Goal: Transaction & Acquisition: Purchase product/service

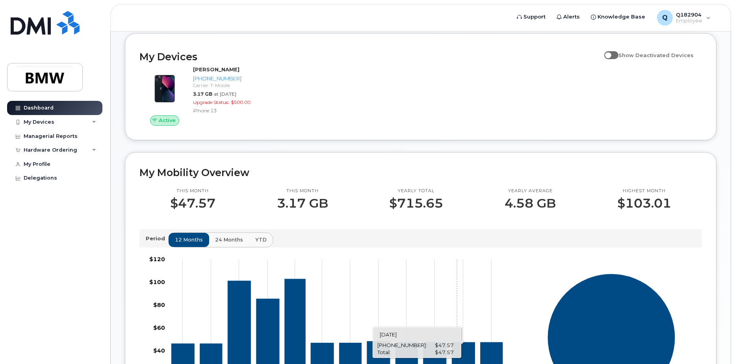
scroll to position [79, 0]
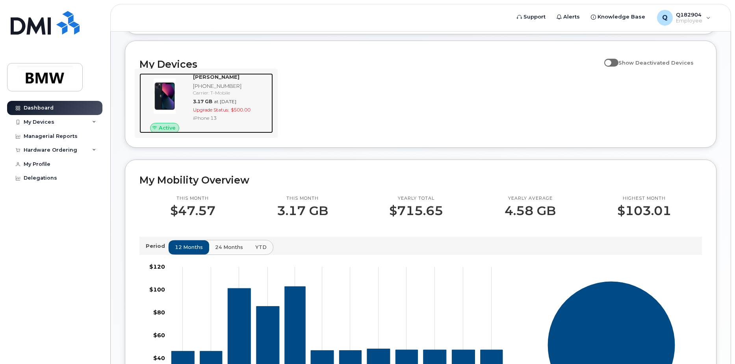
drag, startPoint x: 225, startPoint y: 113, endPoint x: 231, endPoint y: 113, distance: 5.9
click at [225, 113] on div "Upgrade Status: $500.00" at bounding box center [231, 109] width 77 height 7
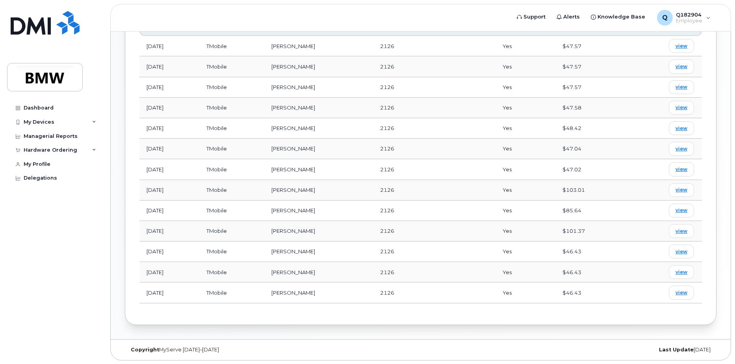
scroll to position [361, 0]
click at [679, 292] on span "view" at bounding box center [681, 292] width 12 height 7
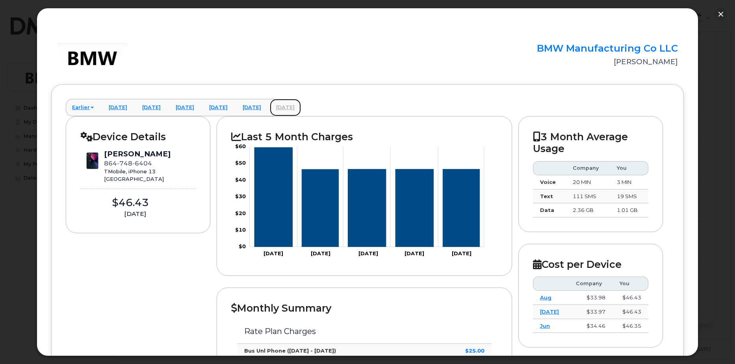
click at [301, 107] on link "September 2025" at bounding box center [285, 107] width 31 height 17
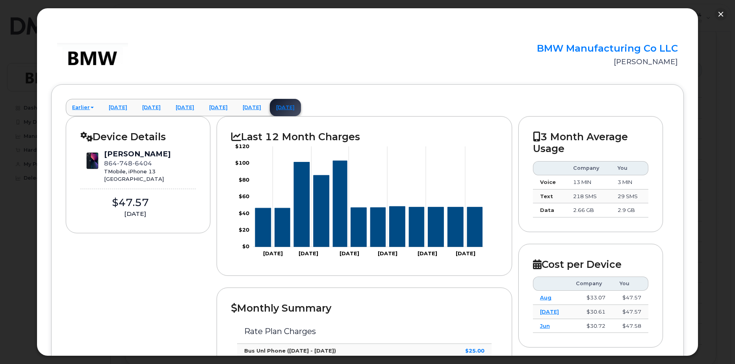
scroll to position [282, 0]
click at [720, 17] on button "button" at bounding box center [720, 14] width 13 height 13
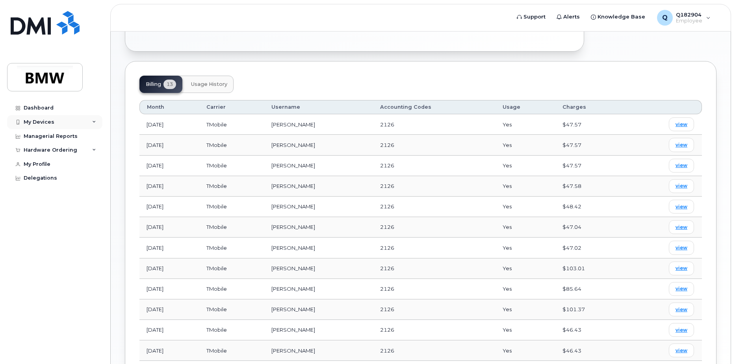
click at [56, 121] on div "My Devices" at bounding box center [54, 122] width 95 height 14
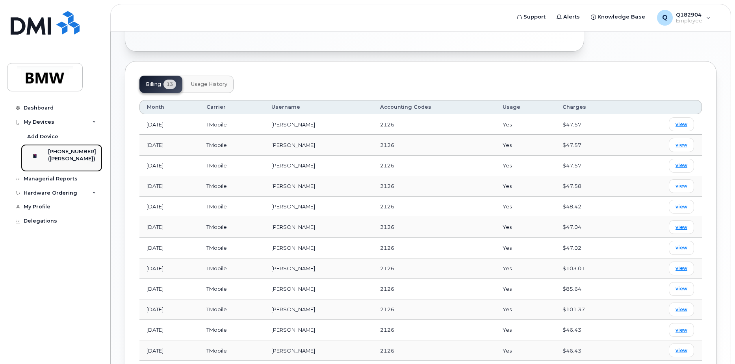
click at [75, 159] on div "([PERSON_NAME])" at bounding box center [72, 158] width 48 height 7
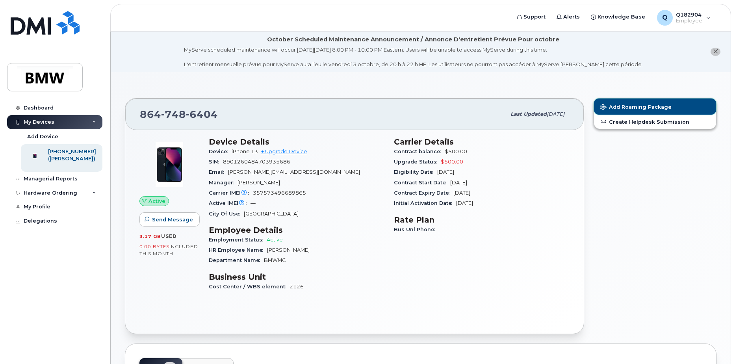
click at [642, 103] on button "Add Roaming Package" at bounding box center [655, 106] width 122 height 16
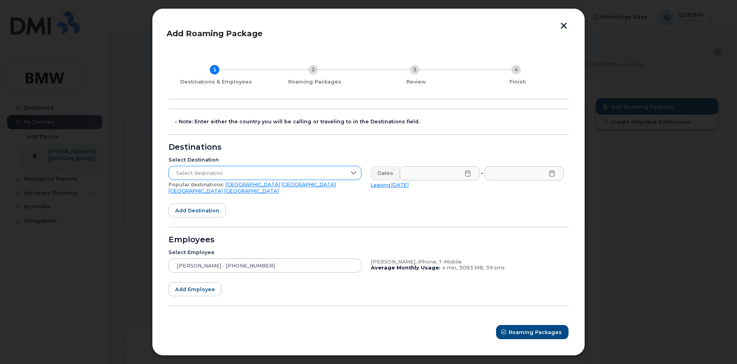
click at [350, 173] on div at bounding box center [353, 172] width 15 height 13
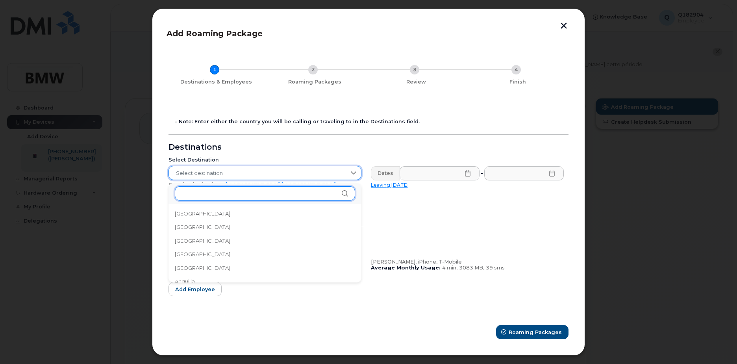
click at [272, 196] on input "text" at bounding box center [265, 193] width 180 height 14
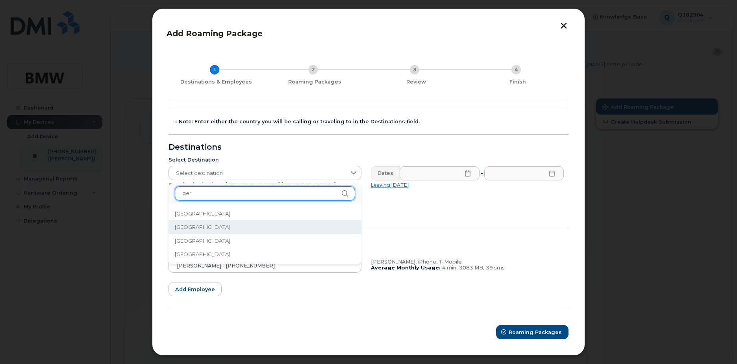
type input "ger"
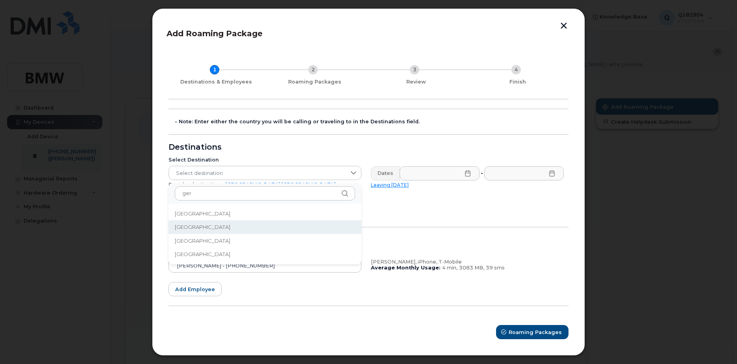
click at [217, 226] on li "Germany" at bounding box center [264, 227] width 193 height 14
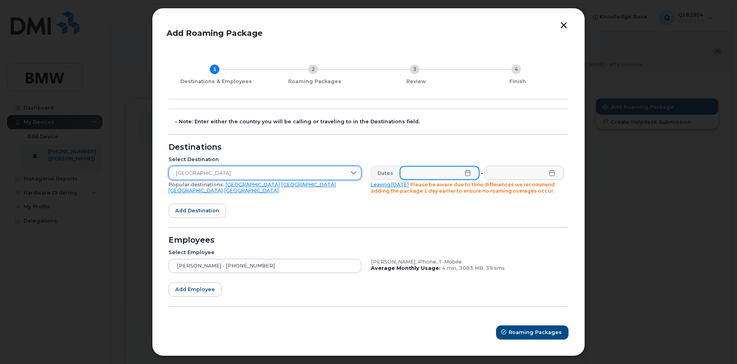
click at [463, 172] on input "text" at bounding box center [440, 173] width 80 height 14
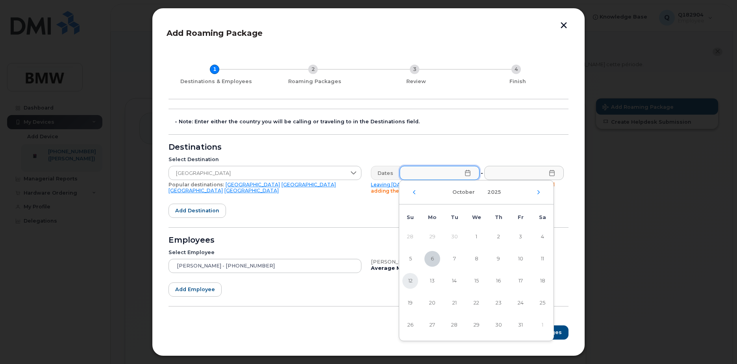
click at [411, 278] on span "12" at bounding box center [410, 281] width 16 height 16
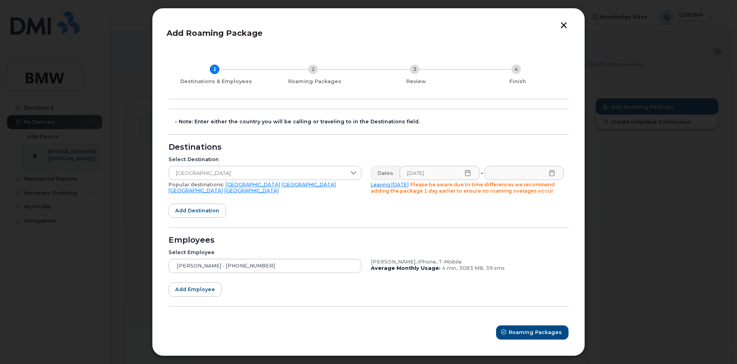
click at [467, 173] on icon at bounding box center [468, 173] width 6 height 6
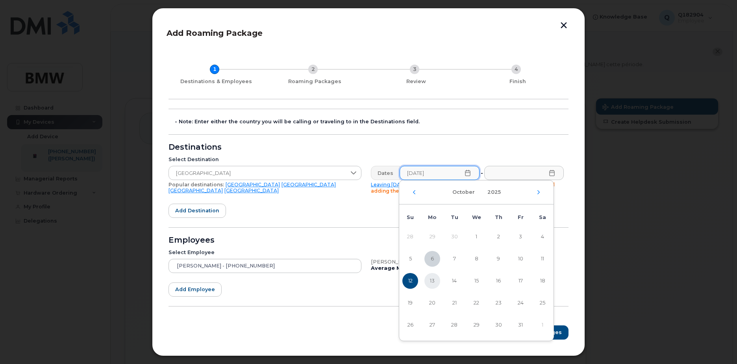
click at [429, 281] on span "13" at bounding box center [432, 281] width 16 height 16
type input "10/13/2025"
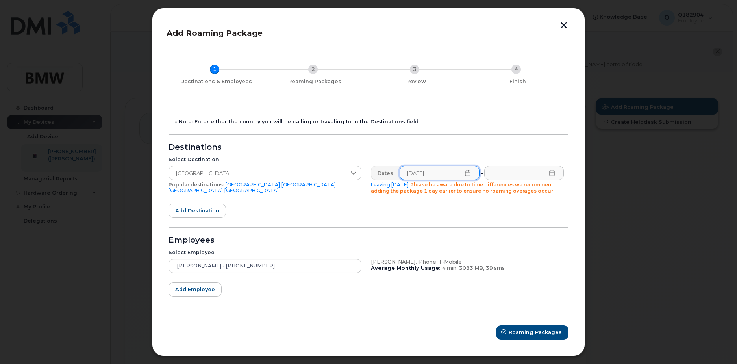
click at [551, 174] on icon at bounding box center [552, 173] width 6 height 6
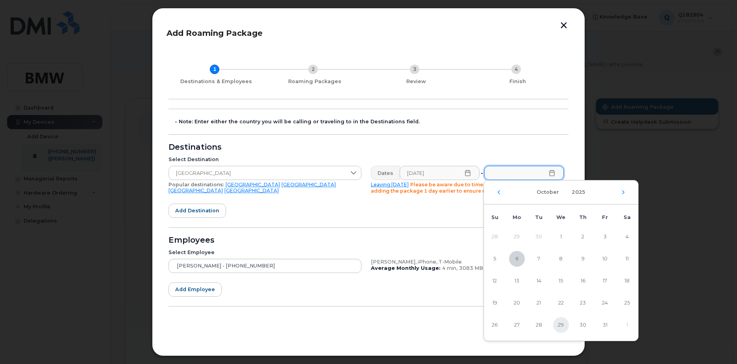
click at [561, 324] on span "29" at bounding box center [561, 325] width 16 height 16
type input "10/29/2025"
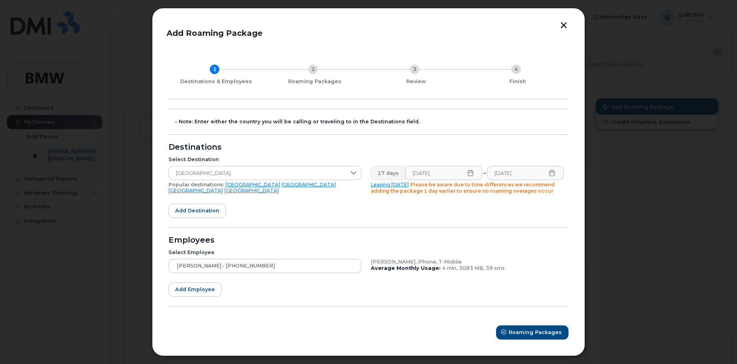
drag, startPoint x: 709, startPoint y: 231, endPoint x: 704, endPoint y: 231, distance: 4.7
click at [709, 231] on div at bounding box center [368, 182] width 737 height 364
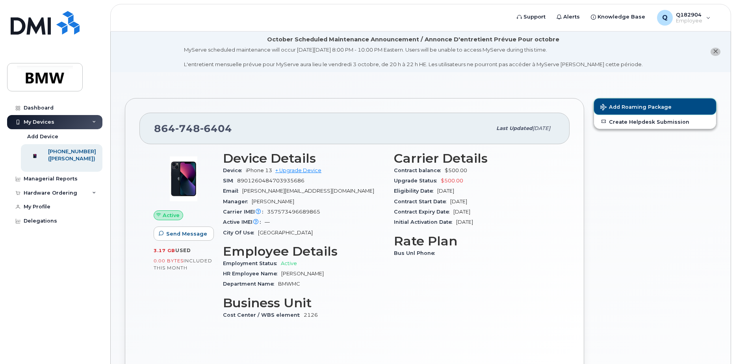
click at [642, 107] on span "Add Roaming Package" at bounding box center [635, 107] width 71 height 7
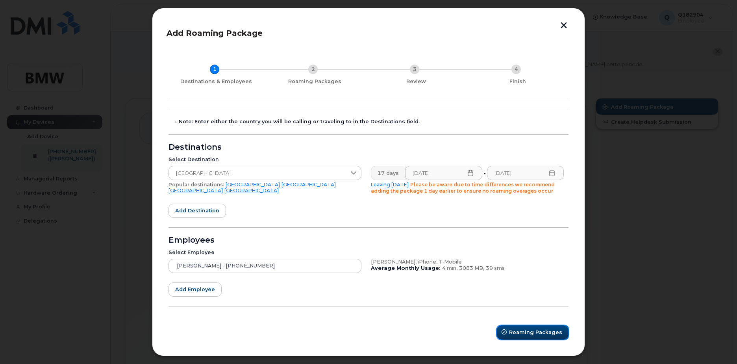
click at [533, 331] on span "Roaming Packages" at bounding box center [535, 331] width 53 height 7
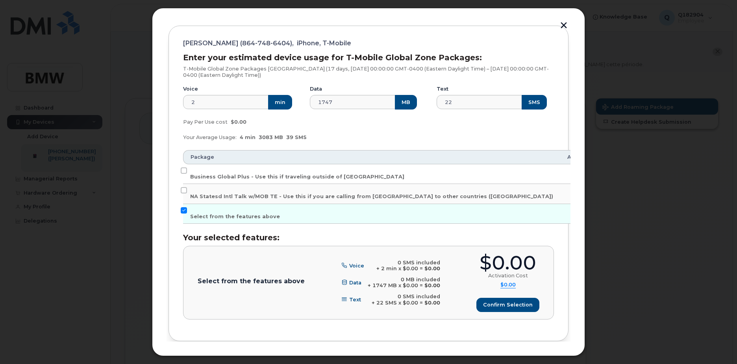
scroll to position [79, 0]
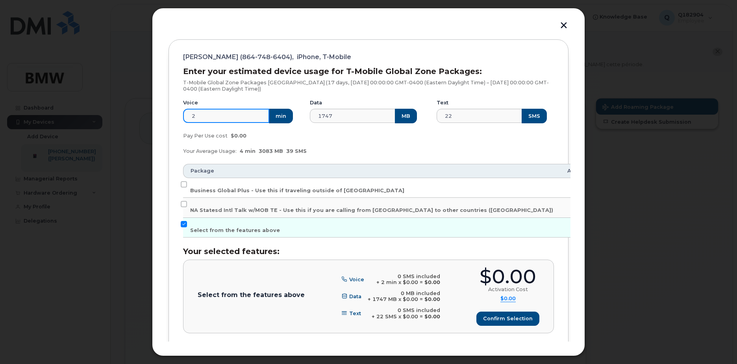
click at [207, 117] on input "2" at bounding box center [226, 116] width 86 height 14
drag, startPoint x: 207, startPoint y: 117, endPoint x: 176, endPoint y: 117, distance: 30.3
click at [176, 117] on div "Andreas Marschner (864-748-6404), iPhone, T-Mobile Enter your estimated device …" at bounding box center [368, 196] width 400 height 315
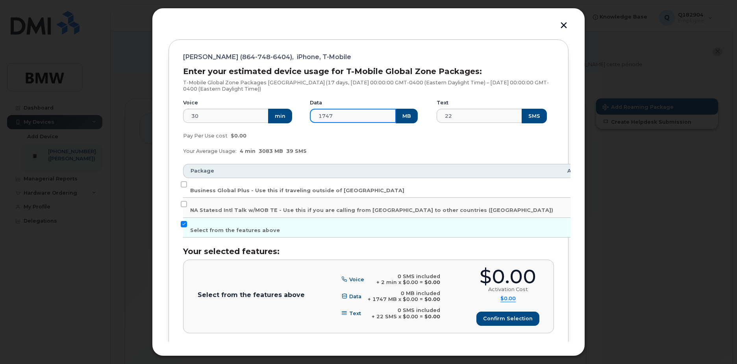
click at [345, 114] on input "1747" at bounding box center [353, 116] width 86 height 14
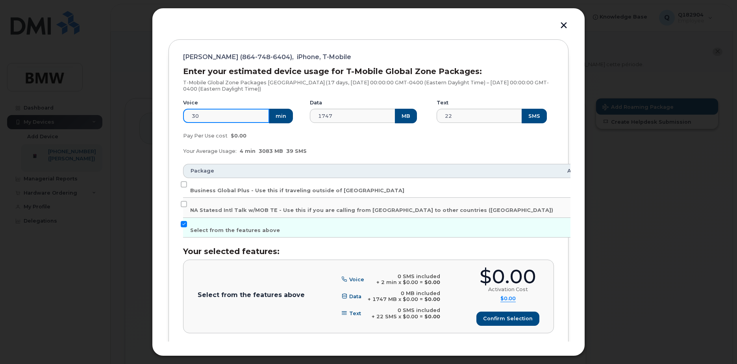
drag, startPoint x: 203, startPoint y: 115, endPoint x: 185, endPoint y: 116, distance: 17.3
click at [185, 116] on input "30" at bounding box center [226, 116] width 86 height 14
type input "90"
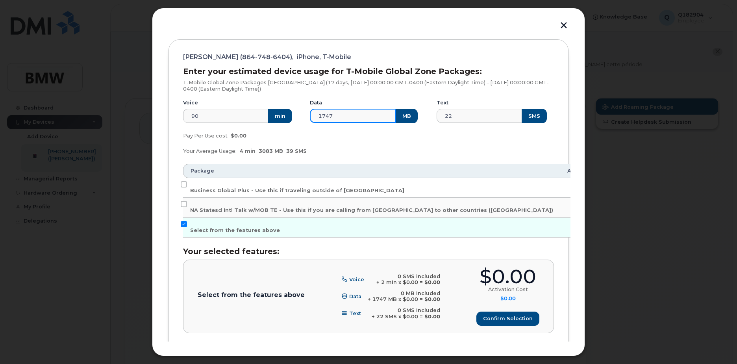
click at [342, 118] on input "1747" at bounding box center [353, 116] width 86 height 14
drag, startPoint x: 342, startPoint y: 117, endPoint x: 303, endPoint y: 117, distance: 39.4
click at [303, 117] on div "Voice 90 min Data 1747 MB Text 22 SMS" at bounding box center [368, 110] width 380 height 33
type input "4000"
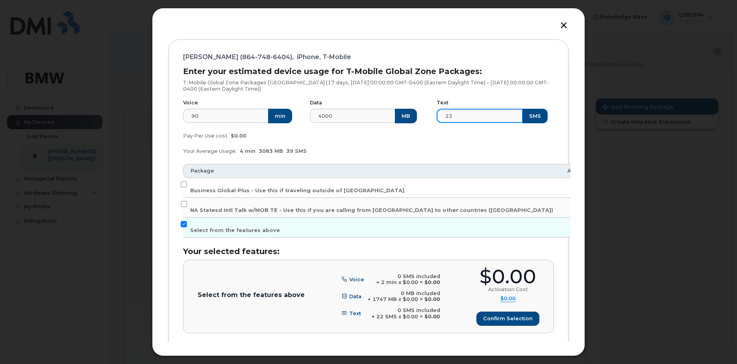
click at [470, 118] on input "22" at bounding box center [480, 116] width 86 height 14
click at [326, 146] on div "Your Average Usage: 4 min 3083 MB 39 SMS" at bounding box center [368, 151] width 380 height 16
click at [305, 150] on div "Your Average Usage: 4 min 3083 MB 39 SMS" at bounding box center [368, 151] width 380 height 16
click at [294, 151] on span "39 SMS" at bounding box center [296, 151] width 20 height 6
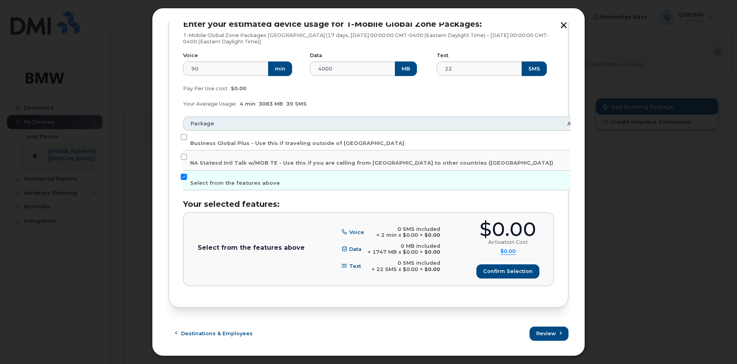
scroll to position [127, 0]
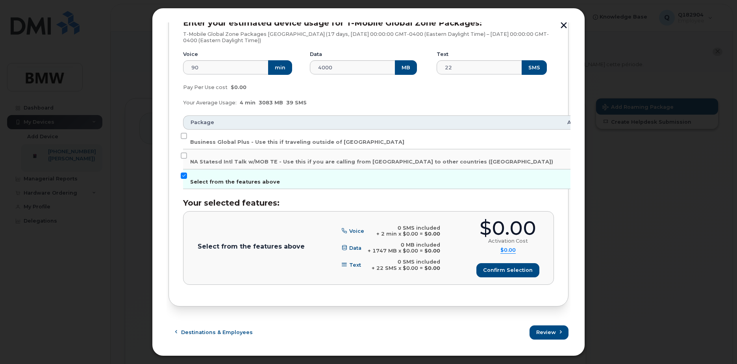
click at [236, 180] on span "Select from the features above" at bounding box center [235, 182] width 90 height 6
click at [187, 179] on input "Select from the features above" at bounding box center [184, 175] width 6 height 6
checkbox input "false"
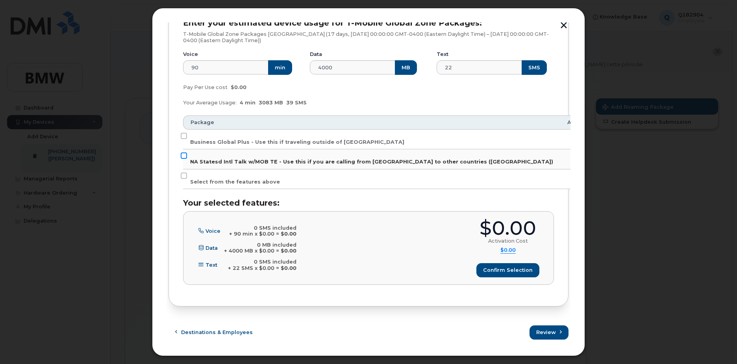
click at [185, 157] on input "NA Statesd Intl Talk w/MOB TE - Use this if you are calling from US to other co…" at bounding box center [184, 155] width 6 height 6
checkbox input "true"
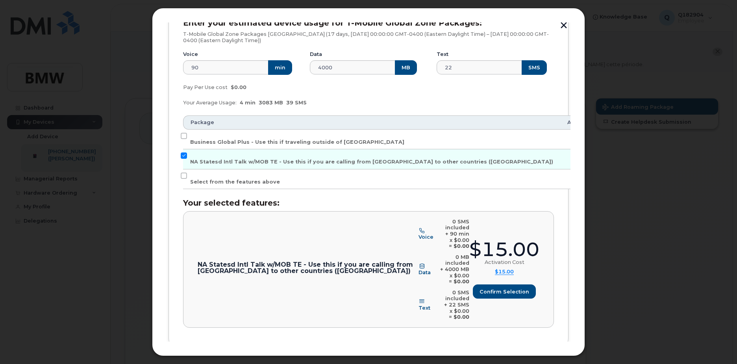
scroll to position [133, 0]
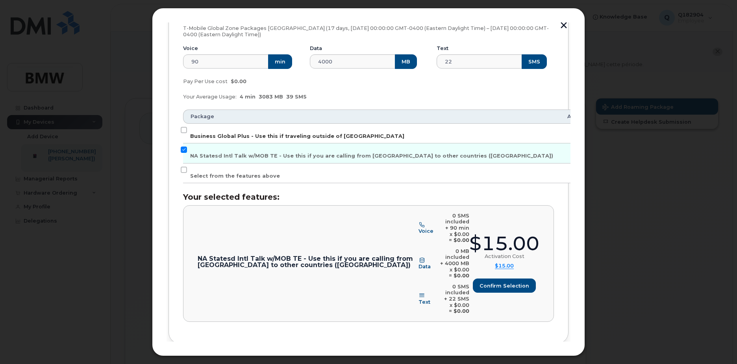
click at [293, 135] on span "Business Global Plus - Use this if traveling outside of North America" at bounding box center [297, 136] width 214 height 6
click at [187, 133] on input "Business Global Plus - Use this if traveling outside of North America" at bounding box center [184, 130] width 6 height 6
checkbox input "true"
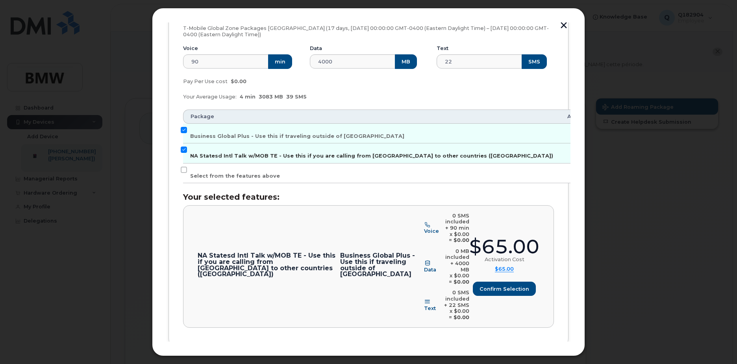
click at [184, 151] on input "NA Statesd Intl Talk w/MOB TE - Use this if you are calling from US to other co…" at bounding box center [184, 149] width 6 height 6
checkbox input "false"
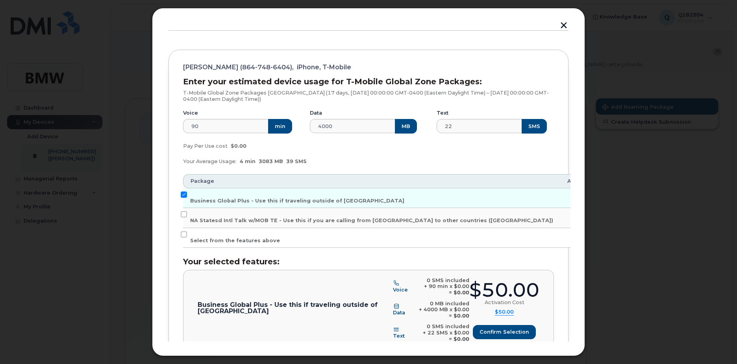
scroll to position [77, 0]
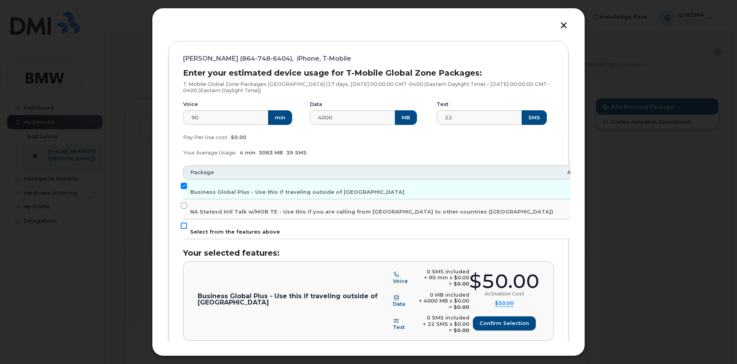
click at [183, 228] on input "Select from the features above" at bounding box center [184, 225] width 6 height 6
checkbox input "true"
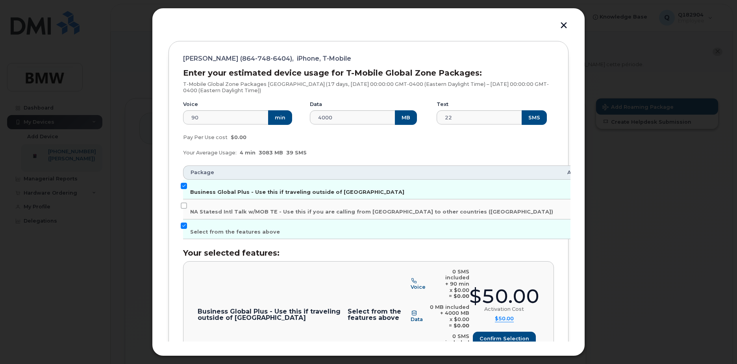
click at [183, 185] on input "Business Global Plus - Use this if traveling outside of North America" at bounding box center [184, 186] width 6 height 6
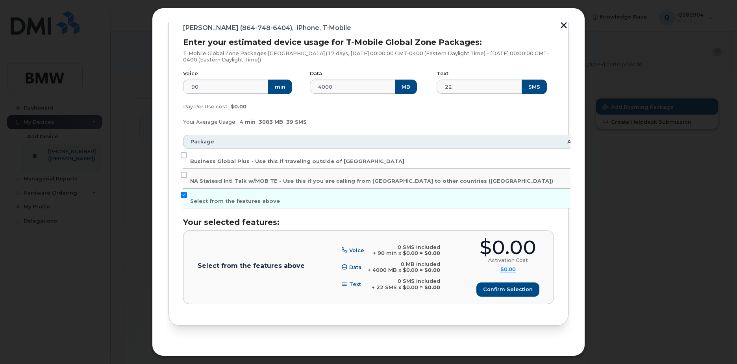
scroll to position [127, 0]
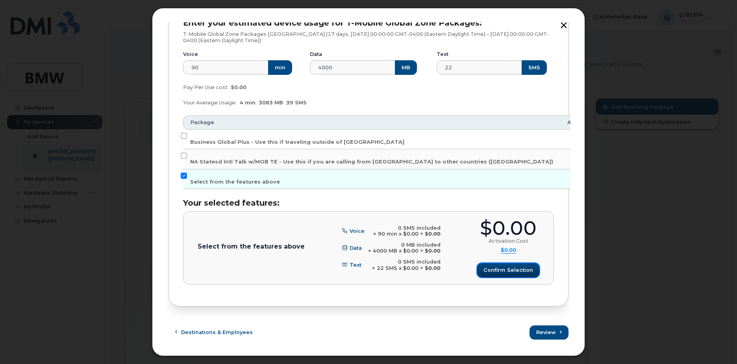
click at [512, 270] on span "Confirm selection" at bounding box center [508, 269] width 50 height 7
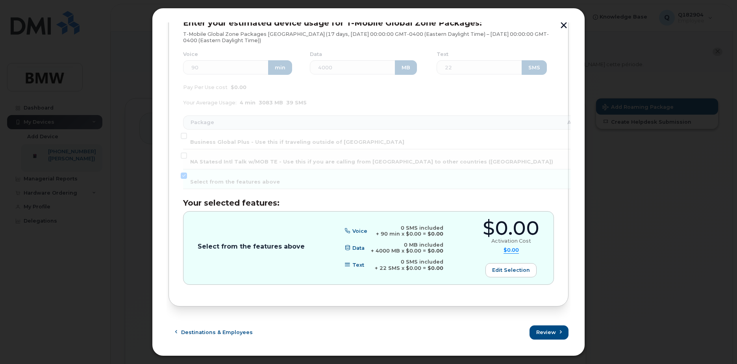
click at [509, 249] on span "$0.00" at bounding box center [510, 250] width 15 height 7
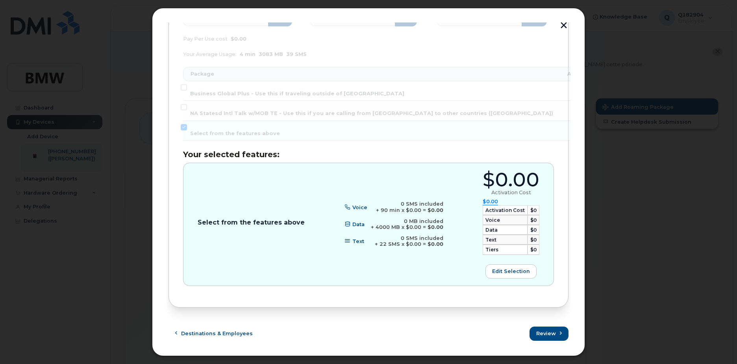
scroll to position [177, 0]
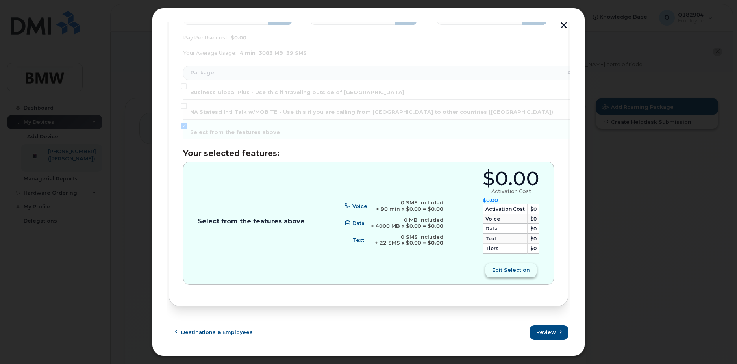
click at [511, 269] on span "Edit selection" at bounding box center [511, 269] width 38 height 7
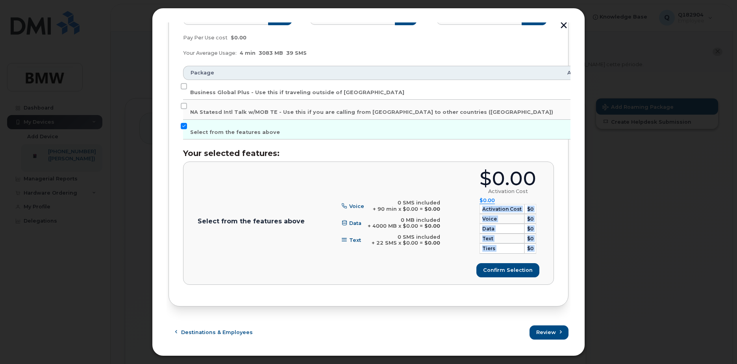
drag, startPoint x: 570, startPoint y: 223, endPoint x: 570, endPoint y: 250, distance: 26.8
click at [570, 250] on div "Add Roaming Package 1 Destinations & Employees 2 Roaming Packages 3 Review 4 Fi…" at bounding box center [368, 182] width 433 height 348
click at [553, 330] on span "Review" at bounding box center [547, 331] width 20 height 7
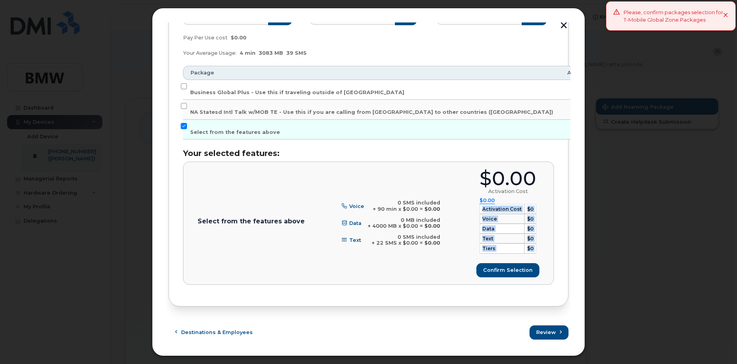
click at [727, 17] on icon at bounding box center [725, 15] width 5 height 5
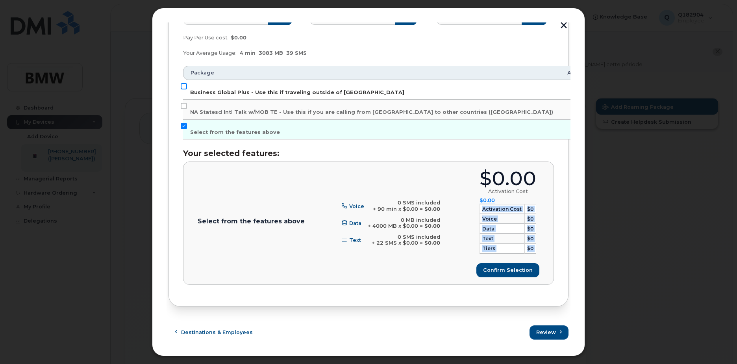
click at [183, 86] on input "Business Global Plus - Use this if traveling outside of North America" at bounding box center [184, 86] width 6 height 6
checkbox input "true"
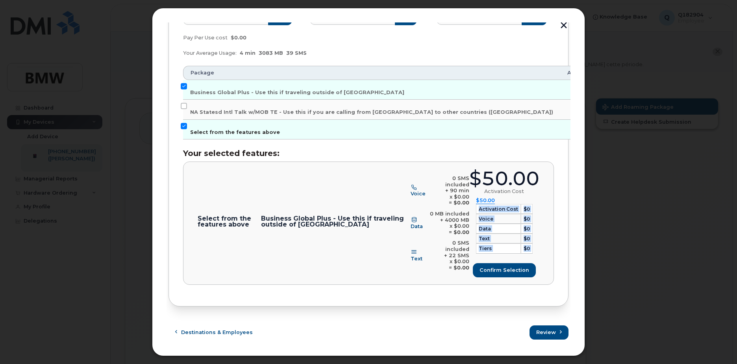
click at [183, 127] on input "Select from the features above" at bounding box center [184, 126] width 6 height 6
checkbox input "false"
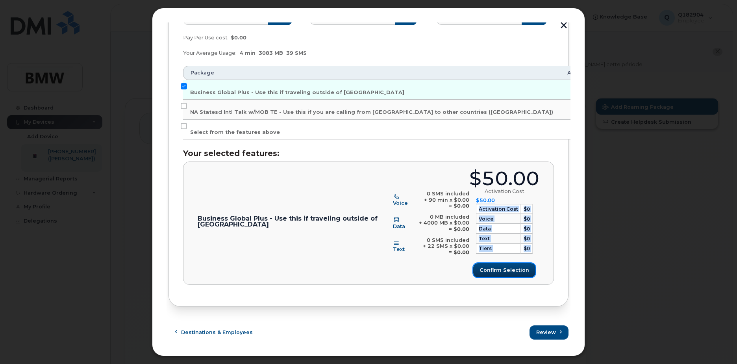
click at [495, 272] on span "Confirm selection" at bounding box center [504, 269] width 50 height 7
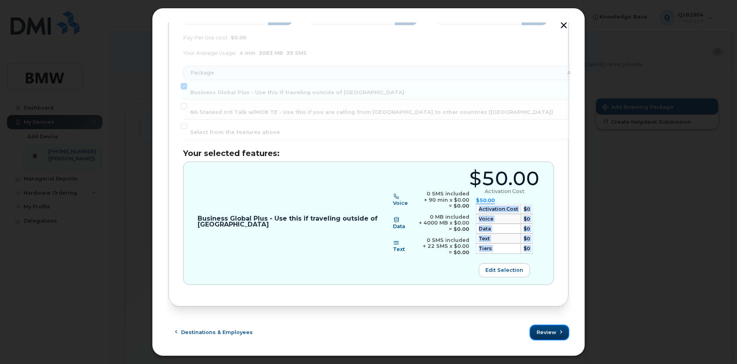
click at [552, 332] on span "Review" at bounding box center [547, 331] width 20 height 7
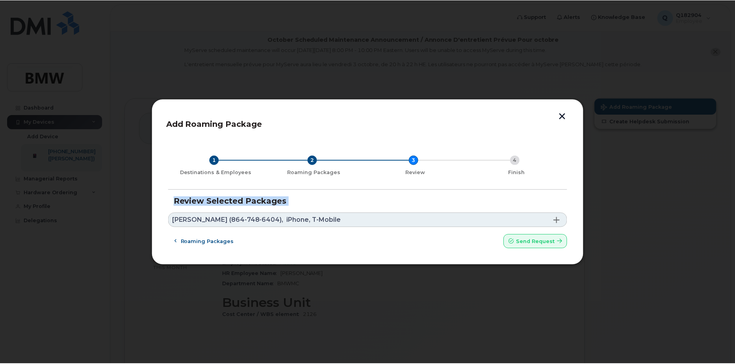
scroll to position [0, 0]
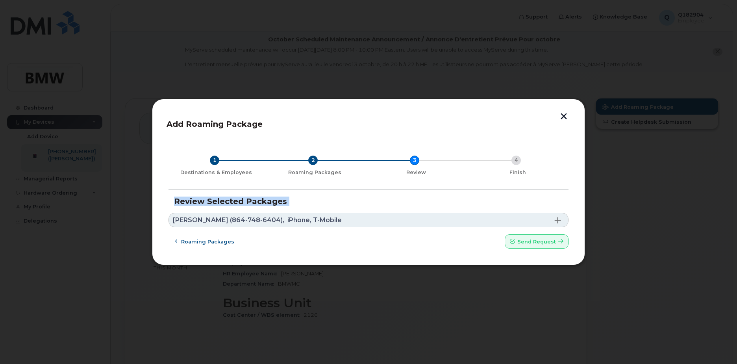
click at [336, 245] on div "Roaming packages Send request" at bounding box center [368, 241] width 400 height 14
click at [561, 219] on span at bounding box center [558, 220] width 6 height 6
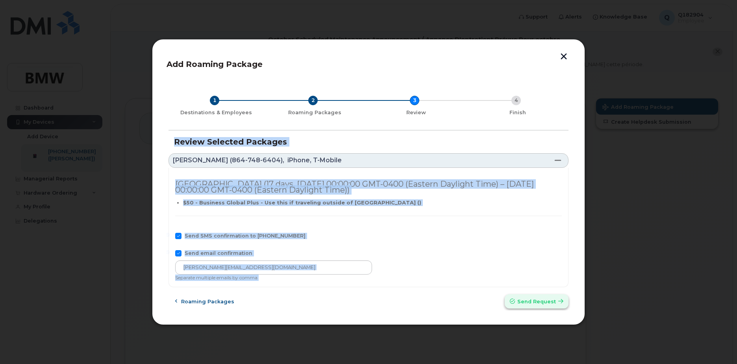
click at [541, 298] on span "Send request" at bounding box center [536, 301] width 39 height 7
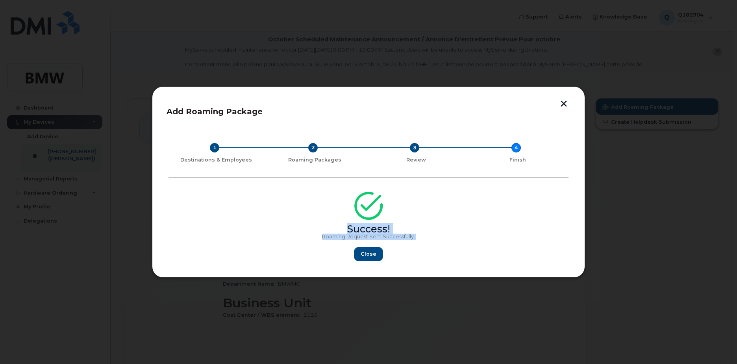
click at [563, 104] on button "button" at bounding box center [564, 104] width 12 height 8
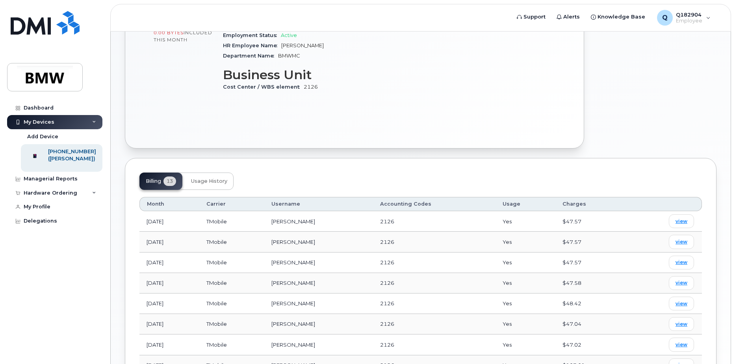
scroll to position [207, 0]
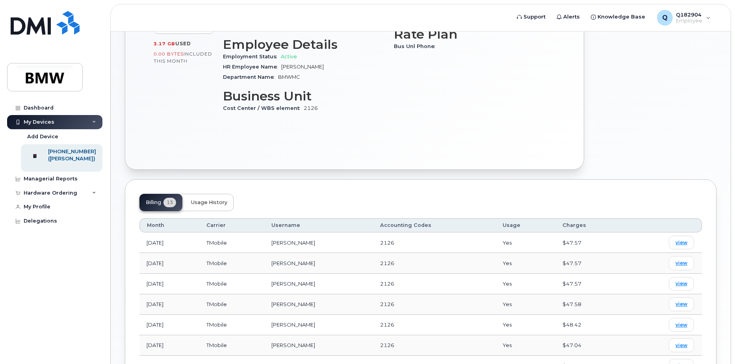
click at [218, 202] on span "Usage History" at bounding box center [209, 202] width 36 height 6
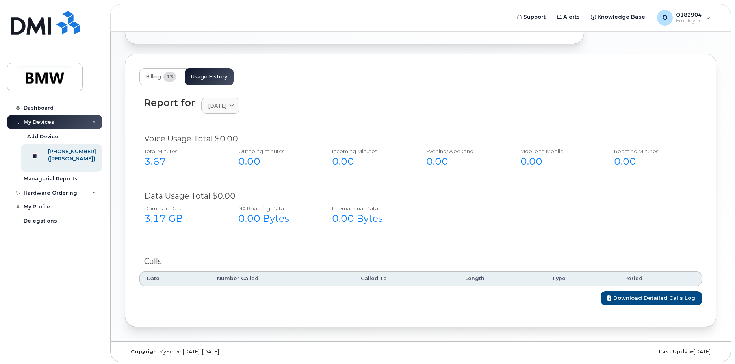
scroll to position [335, 0]
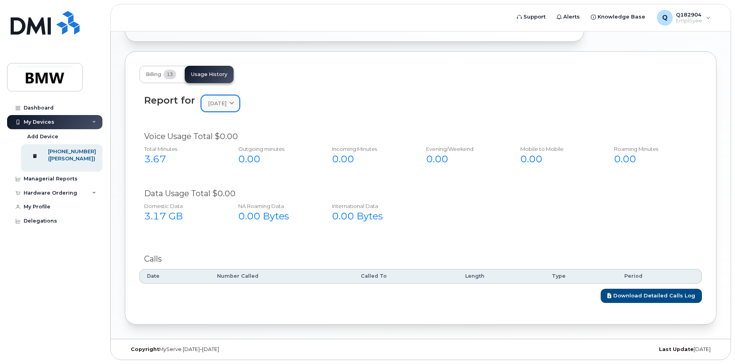
click at [235, 103] on span at bounding box center [231, 103] width 7 height 7
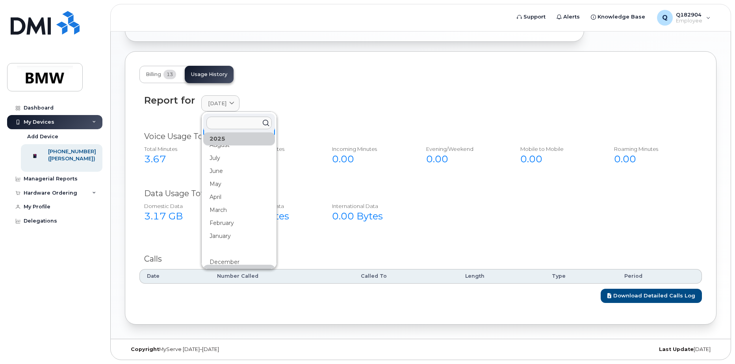
scroll to position [39, 0]
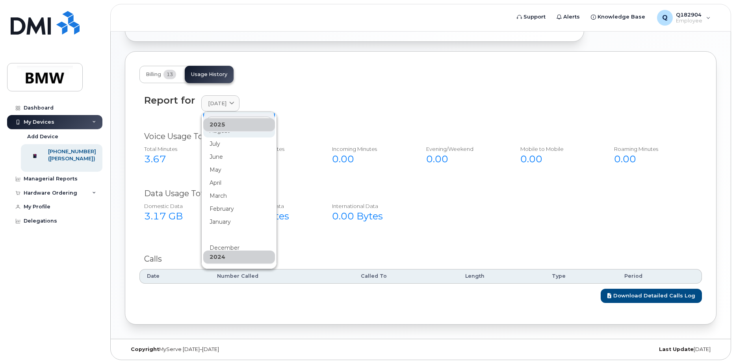
click at [226, 133] on div "August" at bounding box center [239, 130] width 72 height 13
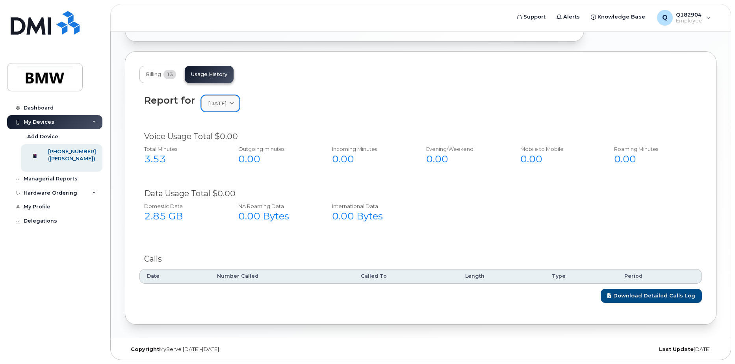
click at [234, 101] on icon at bounding box center [231, 103] width 5 height 5
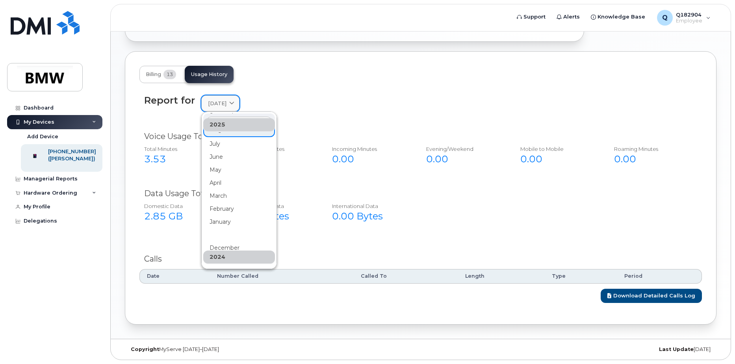
click at [234, 101] on icon at bounding box center [231, 103] width 5 height 5
click at [227, 147] on div "July" at bounding box center [239, 143] width 72 height 13
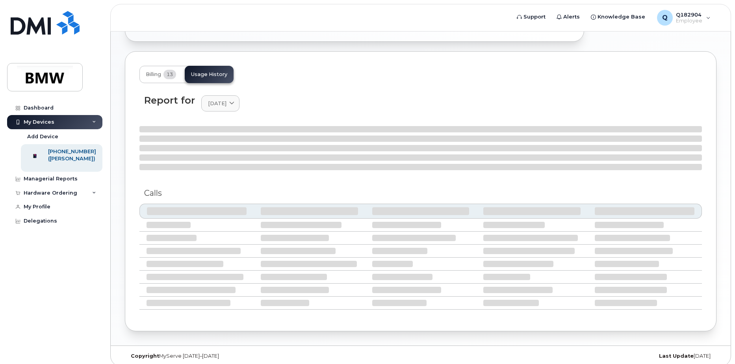
scroll to position [335, 0]
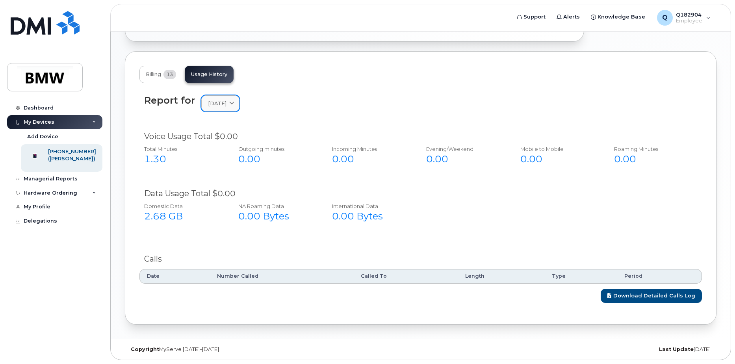
click at [234, 105] on icon at bounding box center [231, 103] width 5 height 5
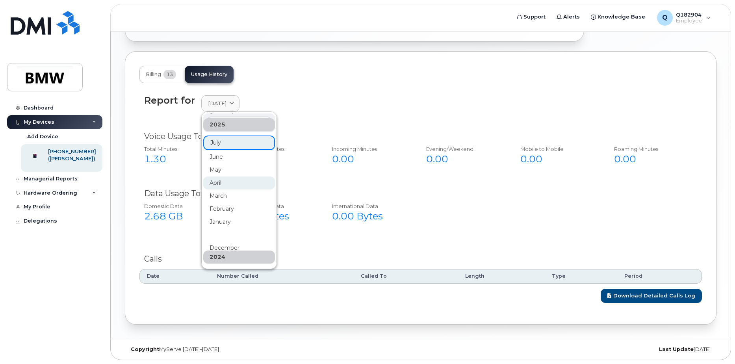
click at [226, 182] on div "April" at bounding box center [239, 182] width 72 height 13
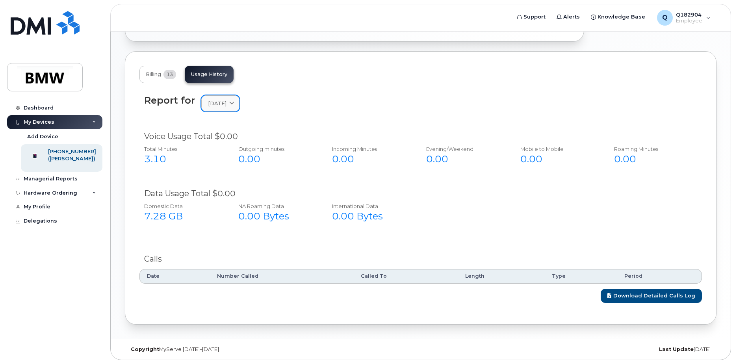
click at [234, 105] on icon at bounding box center [231, 103] width 5 height 5
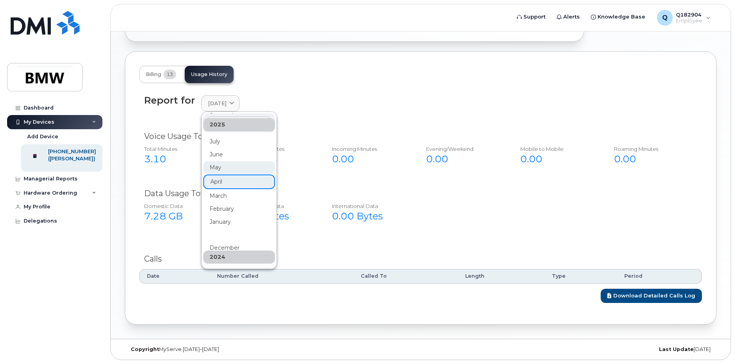
click at [228, 168] on div "May" at bounding box center [239, 167] width 72 height 13
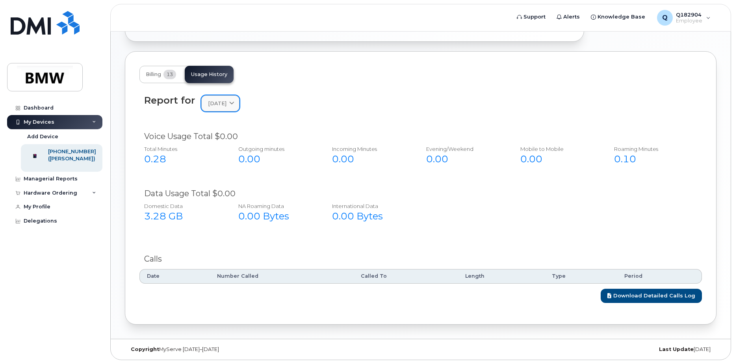
click at [239, 104] on link "May 2025" at bounding box center [220, 103] width 38 height 16
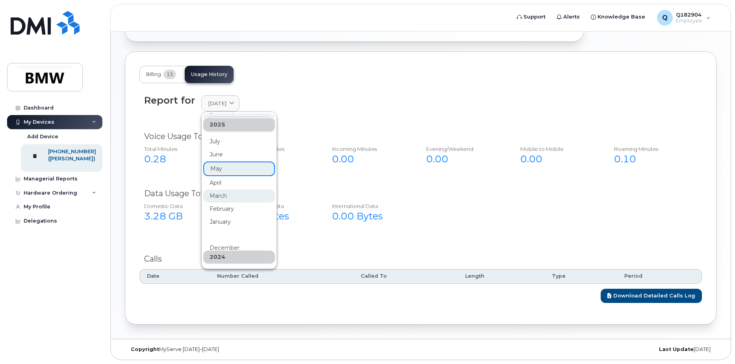
click at [229, 193] on div "March" at bounding box center [239, 195] width 72 height 13
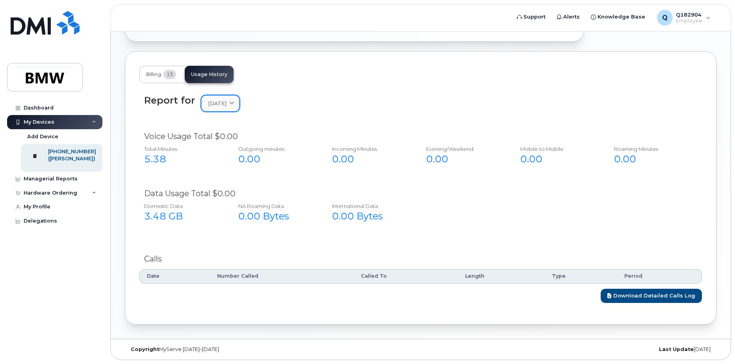
click at [234, 105] on icon at bounding box center [231, 103] width 5 height 5
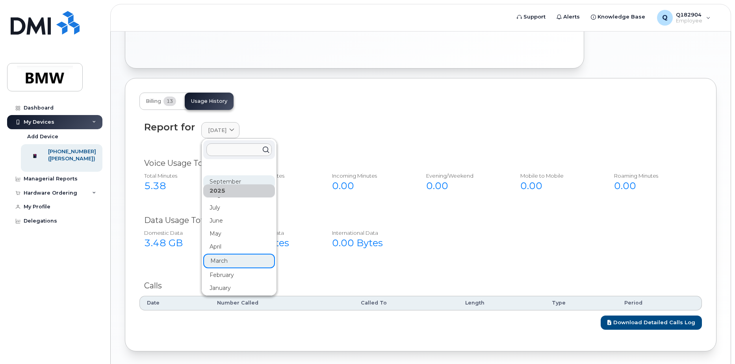
scroll to position [295, 0]
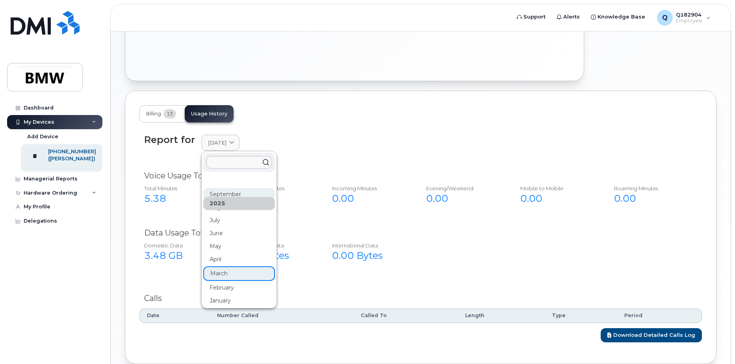
click at [231, 190] on div "September" at bounding box center [239, 194] width 72 height 13
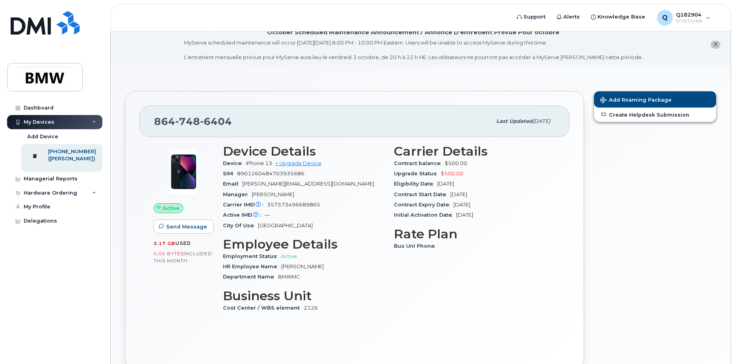
scroll to position [0, 0]
